Goal: Check status

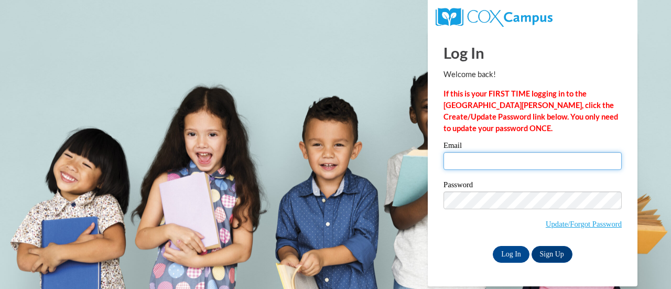
click at [553, 158] on input "Email" at bounding box center [532, 161] width 178 height 18
type input "nicole.sitko@ccsd.us"
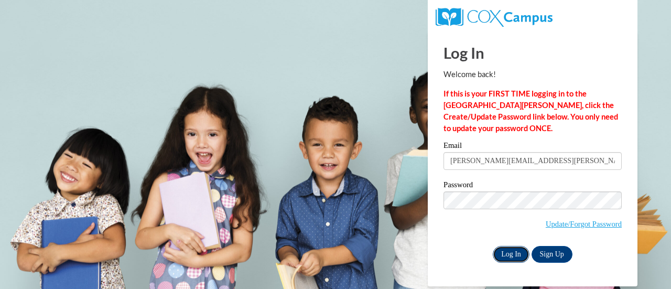
click at [508, 252] on input "Log In" at bounding box center [511, 254] width 37 height 17
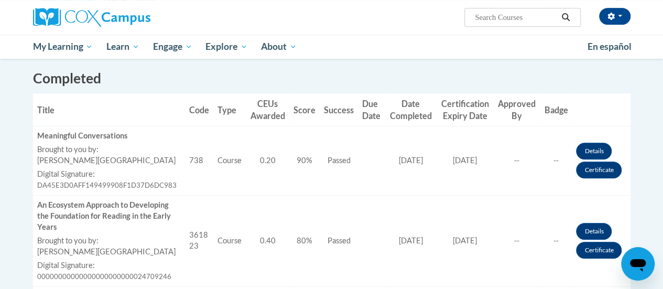
scroll to position [285, 0]
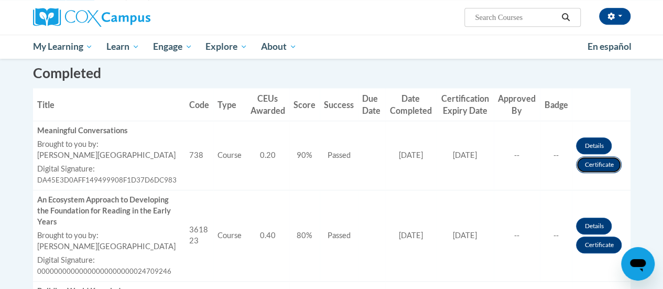
click at [596, 169] on link "Certificate" at bounding box center [599, 164] width 46 height 17
